Goal: Task Accomplishment & Management: Use online tool/utility

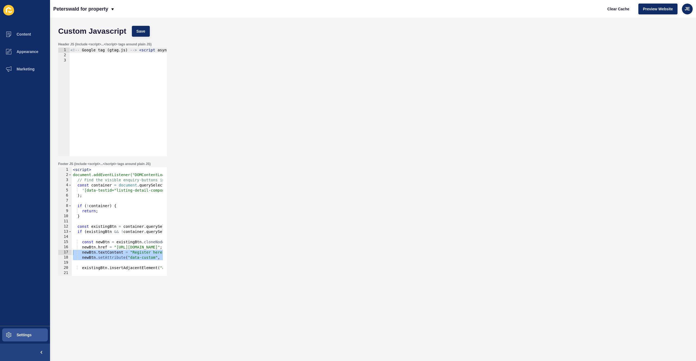
scroll to position [0, 17]
click at [92, 199] on div "< script > document.addEventListener("DOMContentLoaded", function() { // Find t…" at bounding box center [178, 224] width 212 height 115
click at [77, 186] on div "< script > document.addEventListener("DOMContentLoaded", function() { // Find t…" at bounding box center [178, 224] width 212 height 115
type textarea "// Find the visible enquiry-buttons inside listing-detail-components"
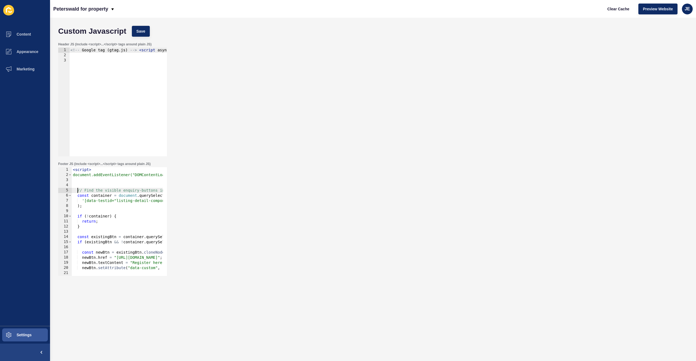
scroll to position [0, 0]
paste textarea
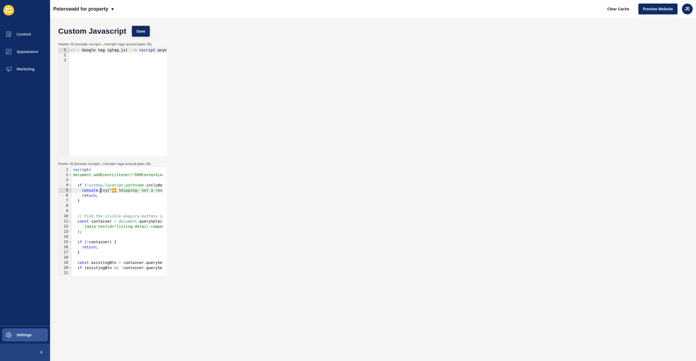
click at [101, 191] on div "< script > document.addEventListener("DOMContentLoaded", function() { if ( ! wi…" at bounding box center [178, 224] width 212 height 115
type textarea "return;"
click at [147, 35] on button "Save" at bounding box center [141, 31] width 18 height 11
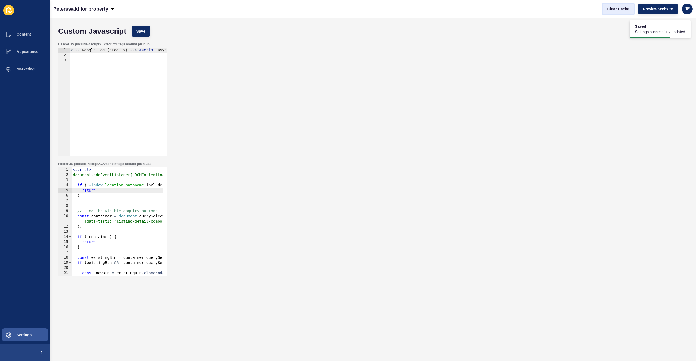
click at [470, 8] on span "Clear Cache" at bounding box center [619, 8] width 22 height 5
click at [86, 202] on div "< script > document.addEventListener("DOMContentLoaded", function() { if ( ! wi…" at bounding box center [178, 224] width 212 height 115
type textarea "</script>"
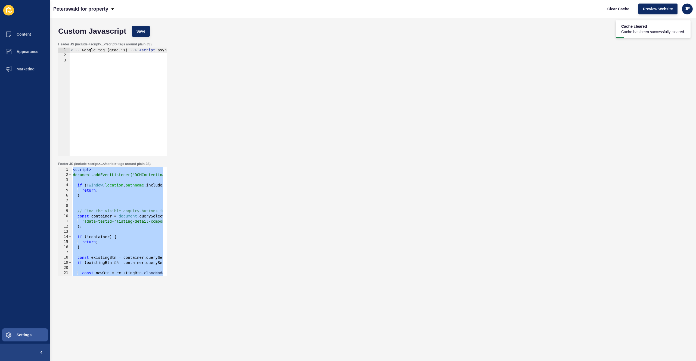
paste textarea
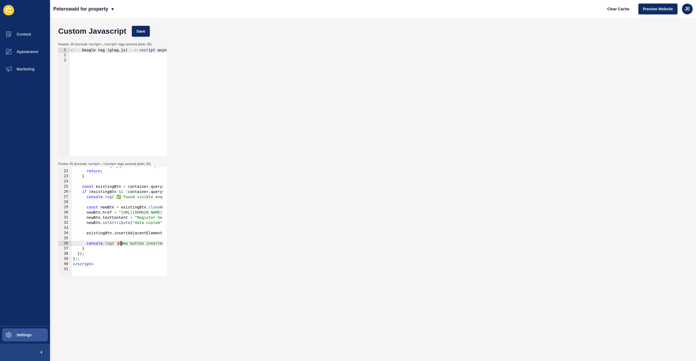
drag, startPoint x: 122, startPoint y: 244, endPoint x: 118, endPoint y: 243, distance: 4.0
click at [118, 243] on div "console . log ( ` ❌ No visible enquiry-buttons found inside ${ parentSelector }…" at bounding box center [179, 220] width 215 height 115
click at [119, 194] on div "console . log ( ` ❌ No visible enquiry-buttons found inside ${ parentSelector }…" at bounding box center [179, 220] width 215 height 115
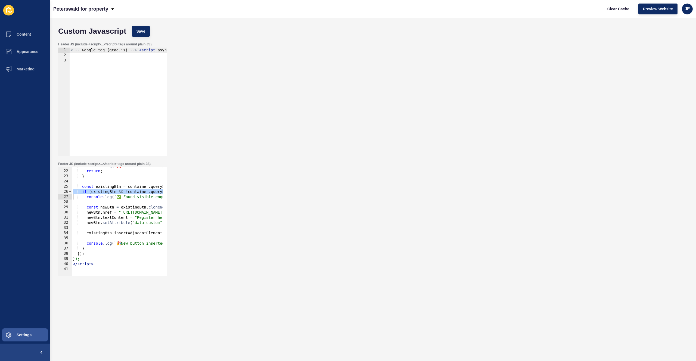
click at [118, 196] on div "console . log ( ` ❌ No visible enquiry-buttons found inside ${ parentSelector }…" at bounding box center [179, 220] width 215 height 115
type textarea "console.log(`✅ Found visible enquiry button inside ${parentSelector}, duplicati…"
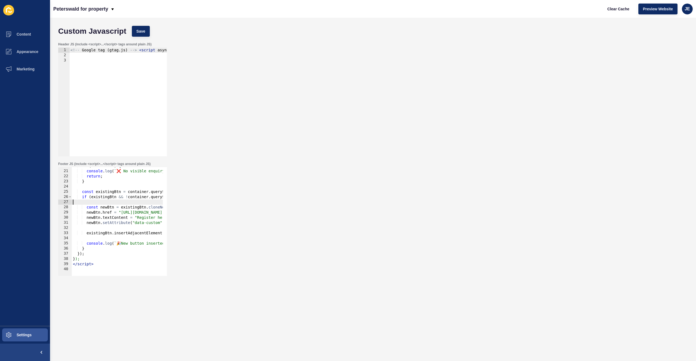
click at [120, 243] on div "if ( ! container ) { console . log ( ` ❌ No visible enquiry-buttons found insid…" at bounding box center [175, 220] width 206 height 115
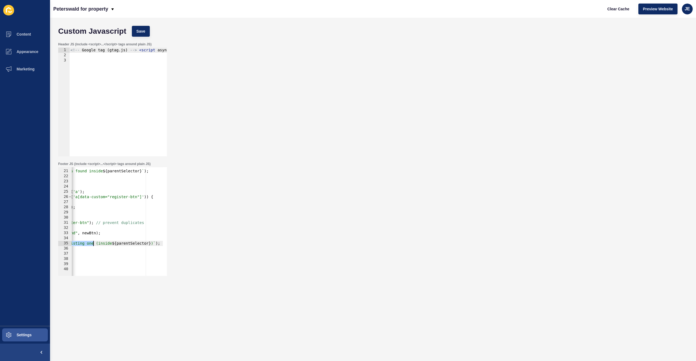
drag, startPoint x: 160, startPoint y: 245, endPoint x: 94, endPoint y: 244, distance: 66.1
click at [94, 244] on div "if ( ! container ) { console . log ( ` ❌ No visible enquiry-buttons found insid…" at bounding box center [62, 220] width 201 height 115
type textarea "console.log(`New button inserted (inside ${parentSelector})`);"
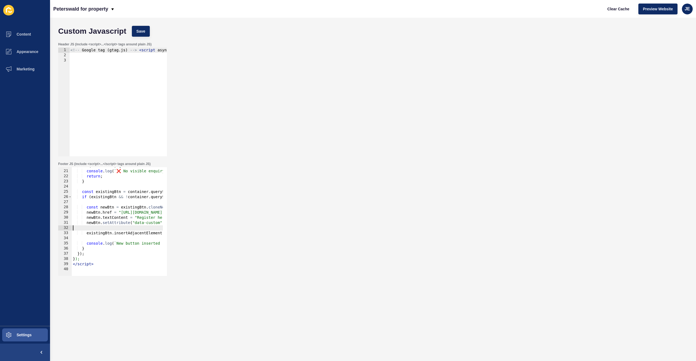
scroll to position [0, 0]
drag, startPoint x: 106, startPoint y: 229, endPoint x: 101, endPoint y: 225, distance: 7.0
click at [68, 229] on div "console.log(`New button inserted (inside ${parentSelector})`); 20 21 22 23 24 2…" at bounding box center [112, 221] width 109 height 109
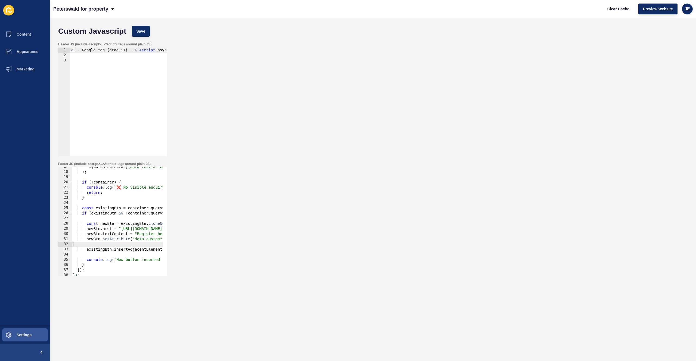
scroll to position [69, 0]
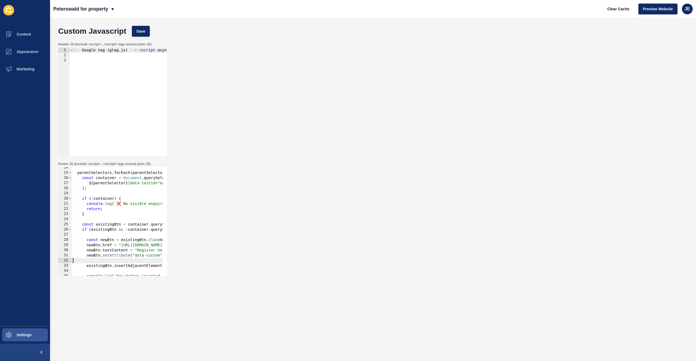
click at [125, 204] on div "parentSelectors . forEach ( parentSelector => { const container = document . qu…" at bounding box center [168, 222] width 192 height 115
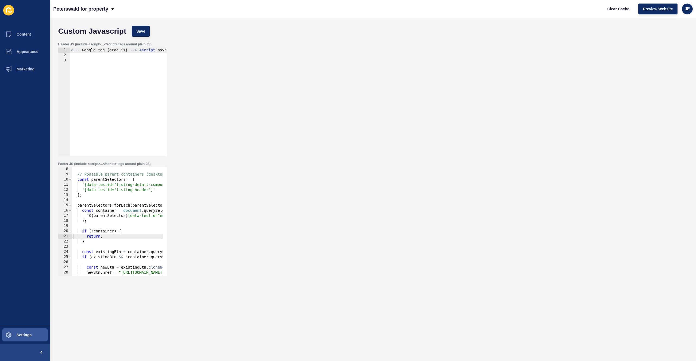
scroll to position [4, 0]
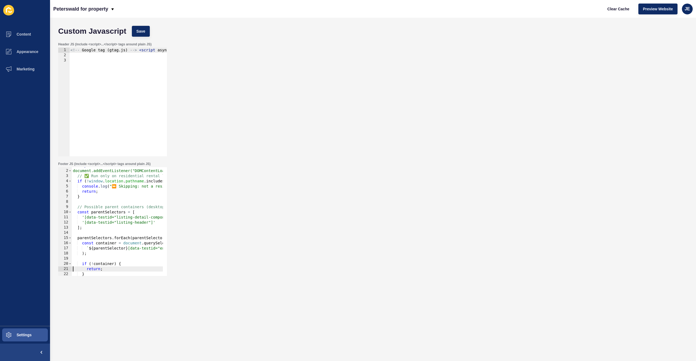
click at [98, 207] on div "< script > document.addEventListener("DOMContentLoaded", function() { // ✅ Run …" at bounding box center [168, 220] width 192 height 115
click at [122, 177] on div "< script > document.addEventListener("DOMContentLoaded", function() { // ✅ Run …" at bounding box center [168, 220] width 192 height 115
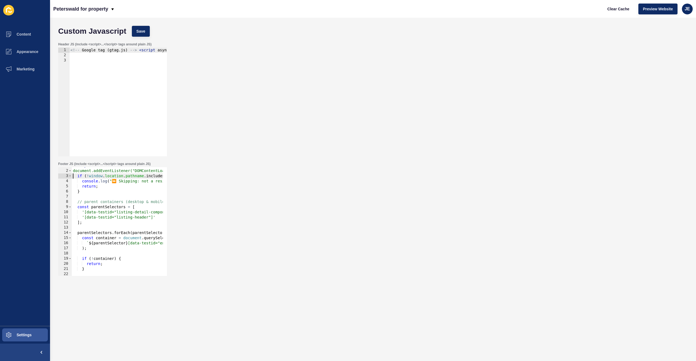
click at [119, 183] on div "< script > document.addEventListener("DOMContentLoaded", function() { if ( ! wi…" at bounding box center [168, 220] width 192 height 115
type textarea "return;"
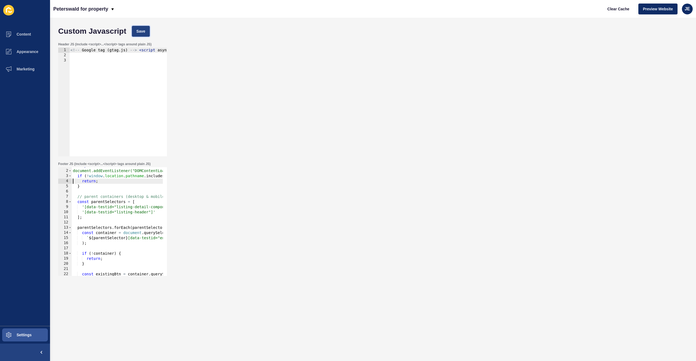
click at [145, 34] on button "Save" at bounding box center [141, 31] width 18 height 11
click at [470, 10] on span "Clear Cache" at bounding box center [619, 8] width 22 height 5
click at [110, 91] on div "<!-- Google tag ( gtag . js ) --> < script async src = "https://www.googletagma…" at bounding box center [387, 105] width 637 height 115
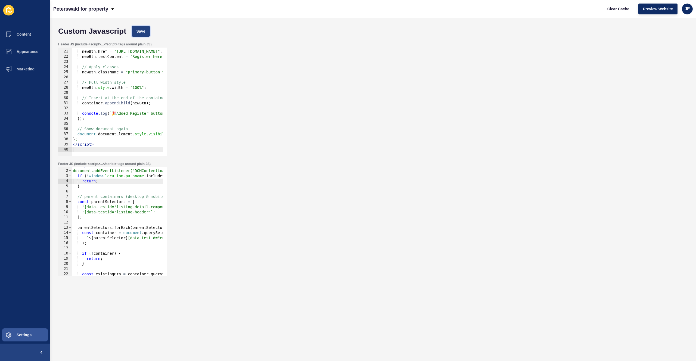
click at [137, 32] on span "Save" at bounding box center [141, 31] width 9 height 5
click at [470, 10] on span "Clear Cache" at bounding box center [619, 8] width 22 height 5
click at [96, 129] on div "const newBtn = document . createElement ( 'a' ) ; newBtn . href = "https://www.…" at bounding box center [390, 101] width 637 height 115
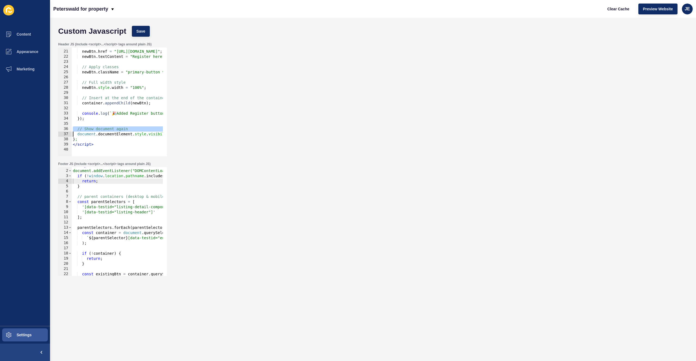
scroll to position [97, 0]
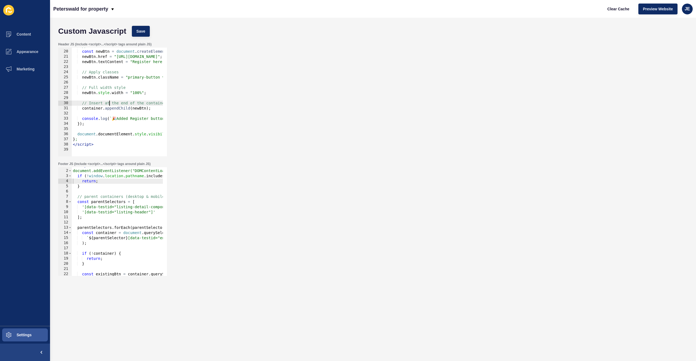
click at [110, 103] on div "// Create new <a> element const newBtn = document . createElement ( 'a' ) ; new…" at bounding box center [390, 101] width 637 height 115
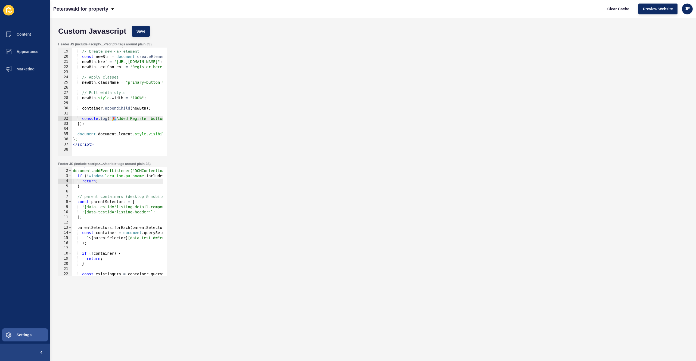
drag, startPoint x: 116, startPoint y: 119, endPoint x: 112, endPoint y: 119, distance: 3.8
click at [112, 119] on div "containers . forEach (( container , index ) => { // Create new <a> element cons…" at bounding box center [390, 101] width 637 height 115
click at [112, 93] on div "containers . forEach (( container , index ) => { // Create new <a> element cons…" at bounding box center [390, 101] width 637 height 115
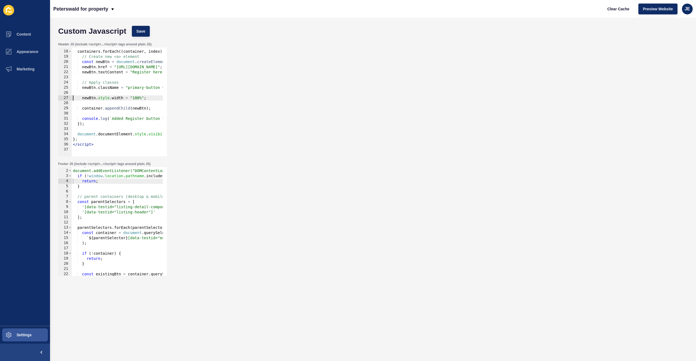
click at [108, 83] on div "containers . forEach (( container , index ) => { // Create new <a> element cons…" at bounding box center [390, 101] width 637 height 115
click at [103, 118] on div "const containers = document . querySelectorAll ( '.v2-flex.v2-flex-col.v2-relat…" at bounding box center [390, 101] width 637 height 115
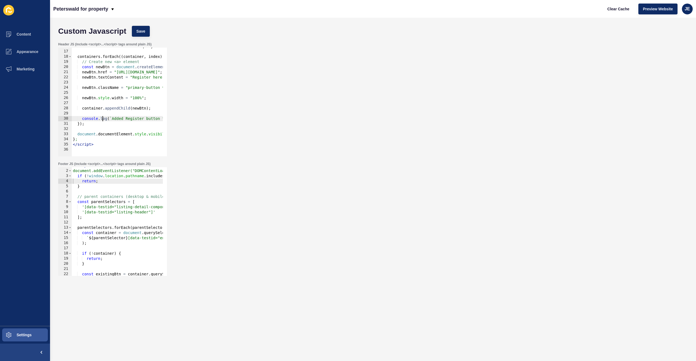
click at [103, 118] on div "const containers = document . querySelectorAll ( '.v2-flex.v2-flex-col.v2-relat…" at bounding box center [390, 101] width 637 height 115
click at [110, 72] on div "// Target all listing containers const containers = document . querySelectorAll…" at bounding box center [390, 101] width 637 height 115
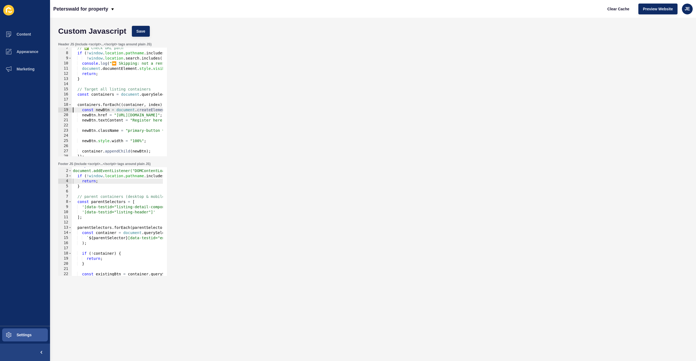
scroll to position [33, 0]
click at [108, 90] on div "// ✅ Check URL path if ( ! window . location . pathname . includes ( "/listings…" at bounding box center [390, 102] width 637 height 115
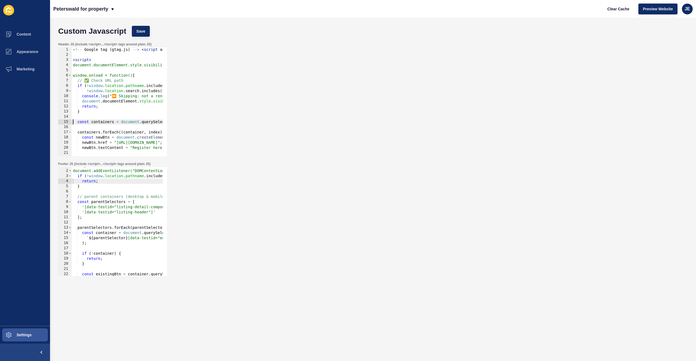
click at [102, 91] on div "<!-- Google tag ( gtag . js ) --> < script async src = "https://www.googletagma…" at bounding box center [390, 104] width 637 height 115
click at [121, 97] on div "<!-- Google tag ( gtag . js ) --> < script async src = "https://www.googletagma…" at bounding box center [390, 104] width 637 height 115
click at [113, 97] on div "<!-- Google tag ( gtag . js ) --> < script async src = "https://www.googletagma…" at bounding box center [390, 104] width 637 height 115
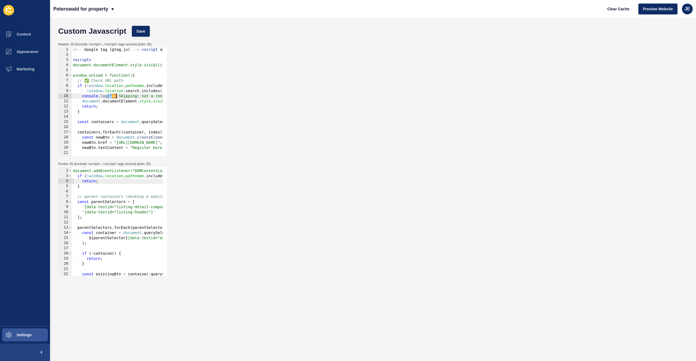
click at [113, 97] on div "<!-- Google tag ( gtag . js ) --> < script async src = "https://www.googletagma…" at bounding box center [390, 104] width 637 height 115
click at [95, 81] on div "<!-- Google tag ( gtag . js ) --> < script async src = "https://www.googletagma…" at bounding box center [390, 104] width 637 height 115
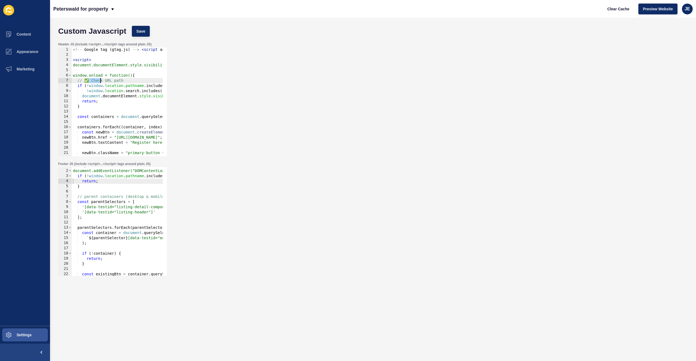
click at [95, 81] on div "<!-- Google tag ( gtag . js ) --> < script async src = "https://www.googletagma…" at bounding box center [390, 104] width 637 height 115
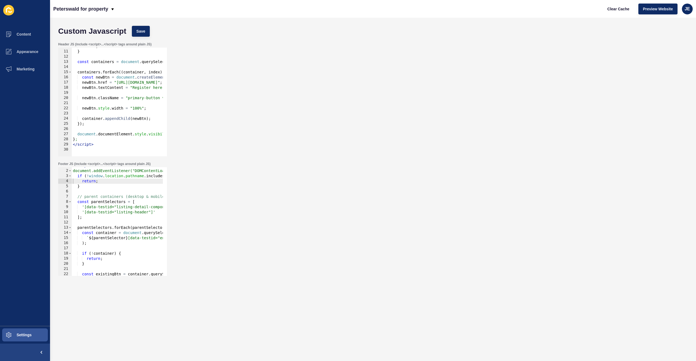
scroll to position [50, 0]
click at [136, 35] on button "Save" at bounding box center [141, 31] width 18 height 11
click at [273, 104] on div "Header JS (include <script>...</script> tags around plain JS) if (!window.locat…" at bounding box center [372, 99] width 635 height 120
type textarea "newBtn.textContent = "Register here";"
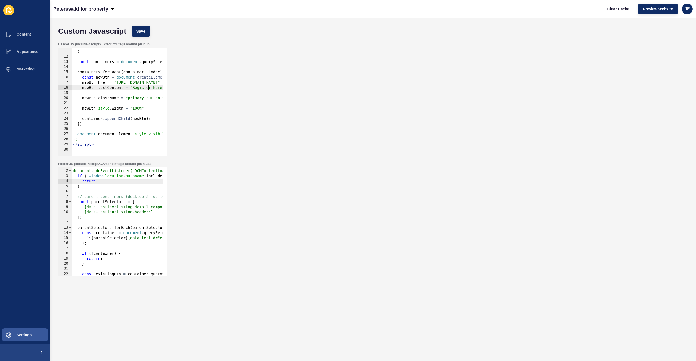
scroll to position [0, 6]
drag, startPoint x: 148, startPoint y: 88, endPoint x: 182, endPoint y: 86, distance: 34.0
click at [182, 86] on div "Header JS (include <script>...</script> tags around plain JS) newBtn.textConten…" at bounding box center [372, 99] width 635 height 120
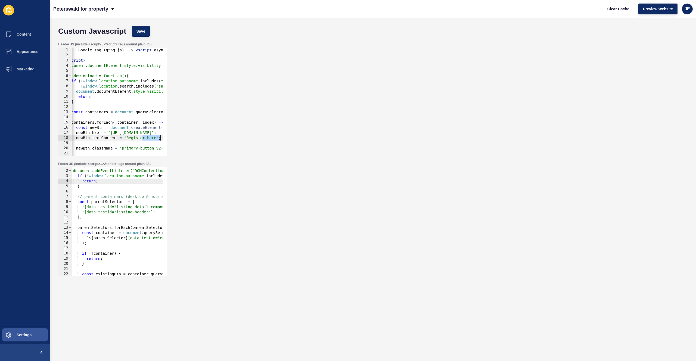
scroll to position [50, 0]
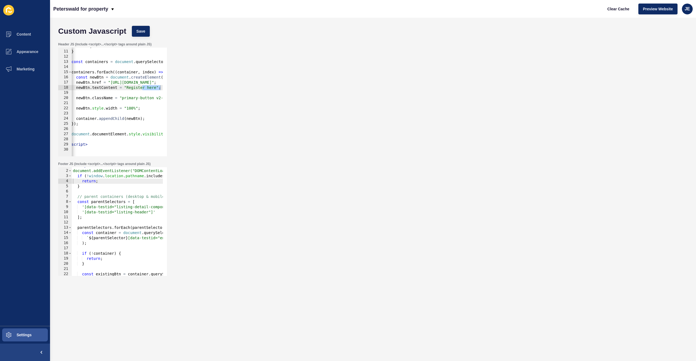
click at [284, 127] on div "Header JS (include <script>...</script> tags around plain JS) newBtn.textConten…" at bounding box center [372, 99] width 635 height 120
drag, startPoint x: 98, startPoint y: 91, endPoint x: 82, endPoint y: 92, distance: 16.3
click at [82, 92] on div "return ; } const containers = document . querySelectorAll ( '.v2-flex.v2-flex-c…" at bounding box center [390, 101] width 637 height 115
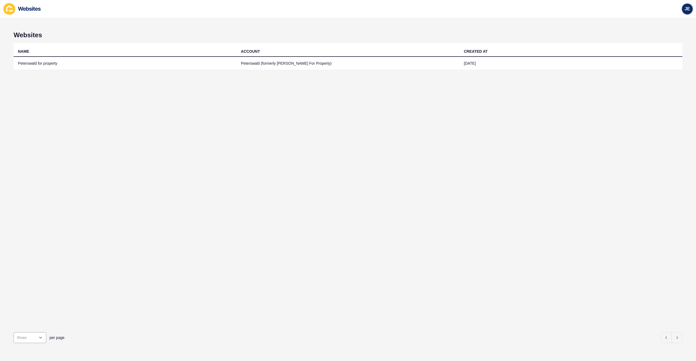
click at [687, 10] on span "JE" at bounding box center [687, 8] width 5 height 5
click at [669, 44] on link "Logout" at bounding box center [675, 45] width 40 height 12
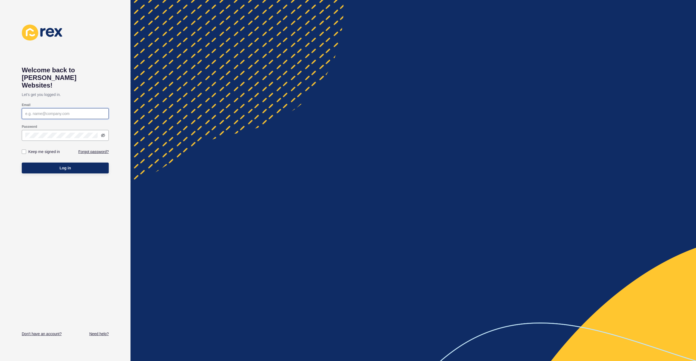
type input "[EMAIL_ADDRESS][PERSON_NAME][DOMAIN_NAME]"
type input "justine.espinosa@rexsoftware.com.au"
click at [79, 163] on button "Log in" at bounding box center [65, 168] width 87 height 11
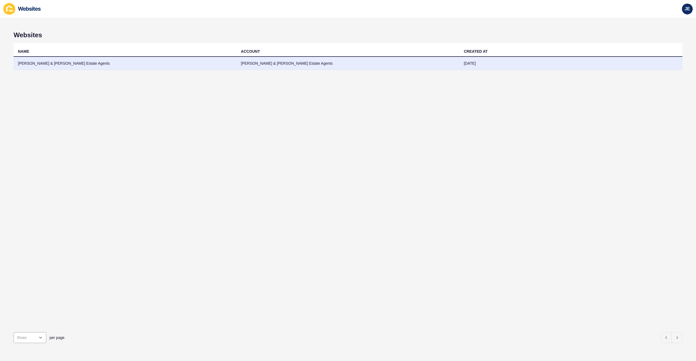
click at [411, 69] on td "Walker & Rigby Estate Agents" at bounding box center [348, 63] width 223 height 13
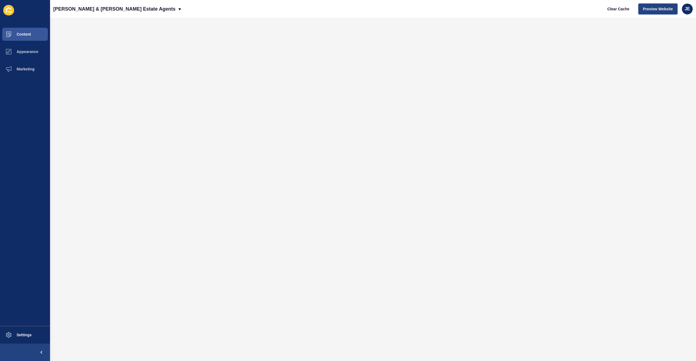
click at [654, 8] on span "Preview Website" at bounding box center [658, 8] width 30 height 5
